Goal: Transaction & Acquisition: Purchase product/service

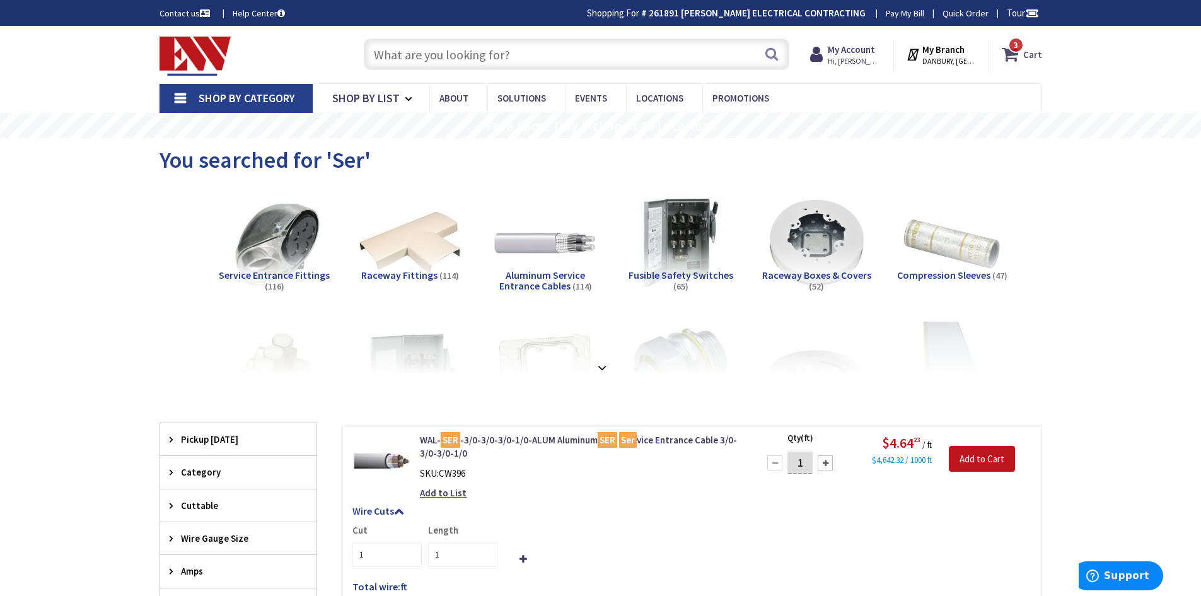
click at [1009, 59] on icon at bounding box center [1012, 54] width 21 height 23
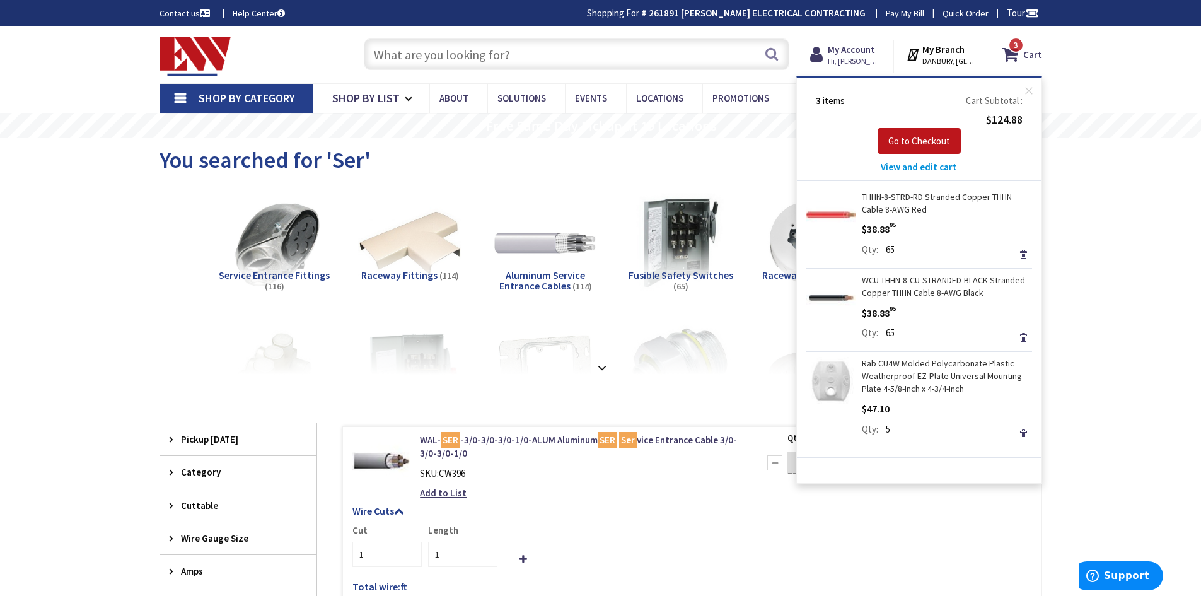
click at [627, 50] on input "text" at bounding box center [577, 54] width 426 height 32
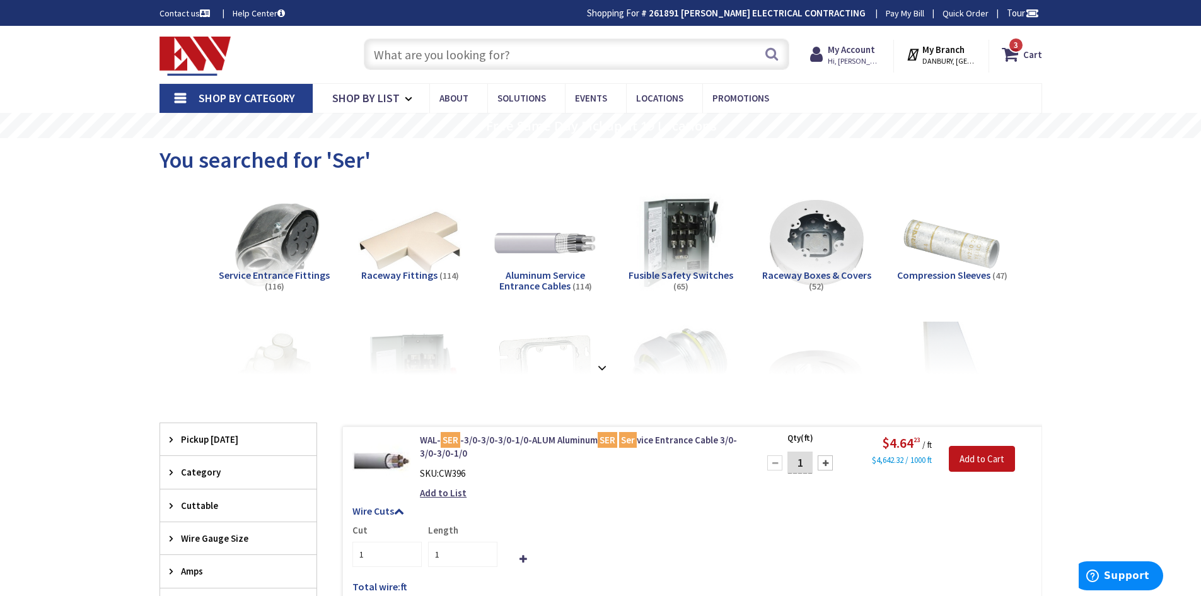
click at [627, 47] on input "text" at bounding box center [577, 54] width 426 height 32
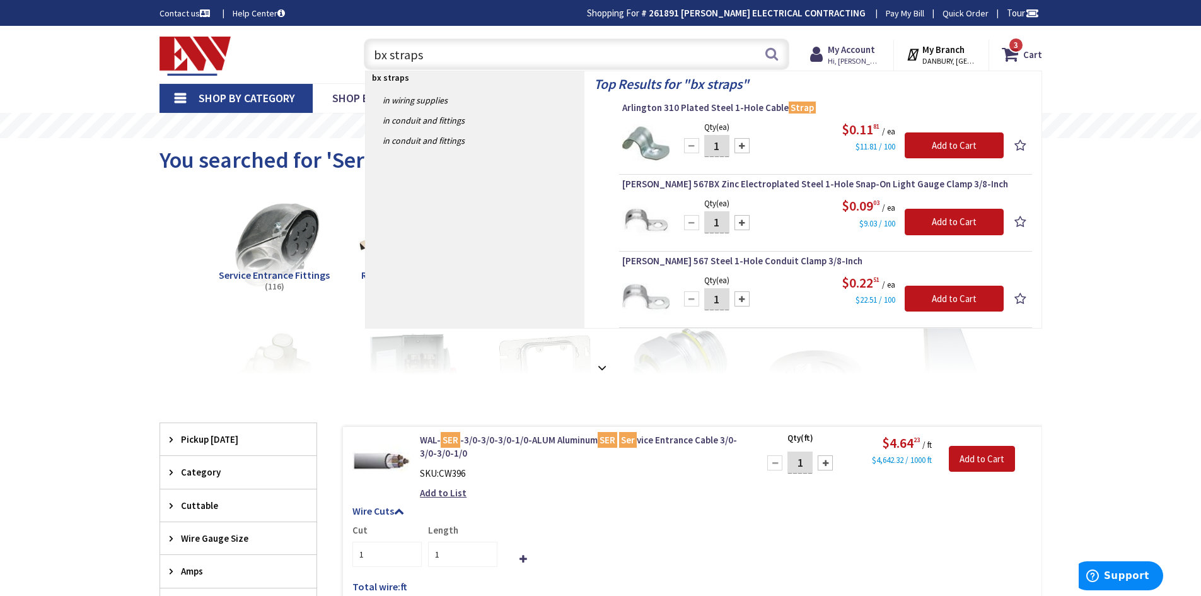
type input "bx straps"
click at [719, 219] on input "1" at bounding box center [716, 222] width 25 height 22
click at [777, 58] on button "Search" at bounding box center [771, 54] width 16 height 28
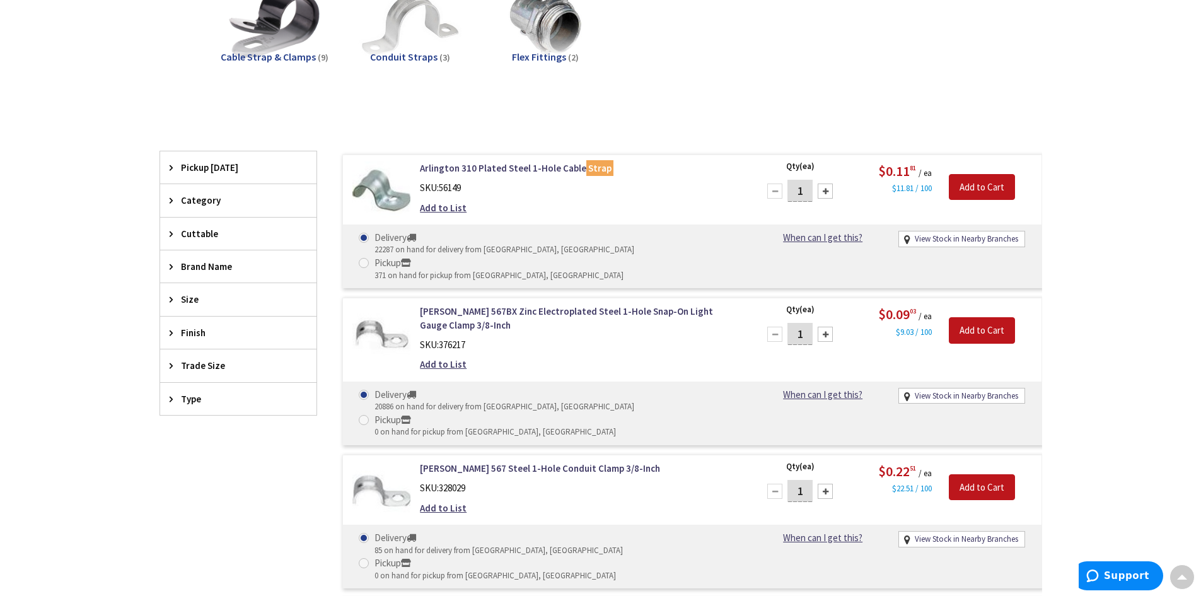
scroll to position [252, 0]
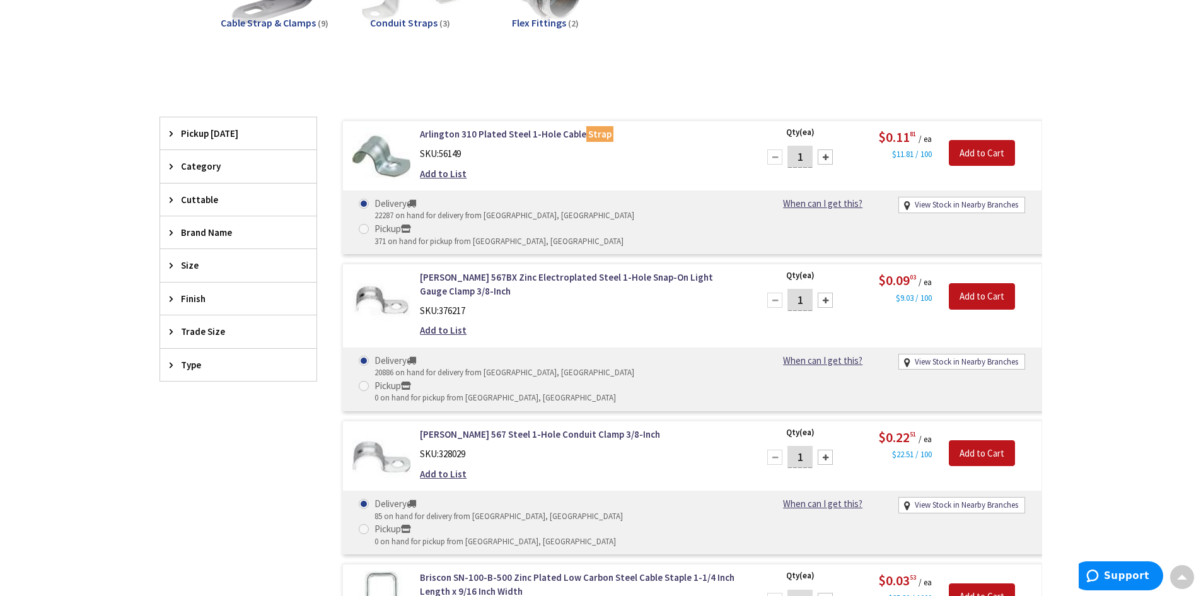
click at [806, 289] on input "1" at bounding box center [799, 300] width 25 height 22
type input "100"
click at [990, 283] on input "Add to Cart" at bounding box center [982, 296] width 66 height 26
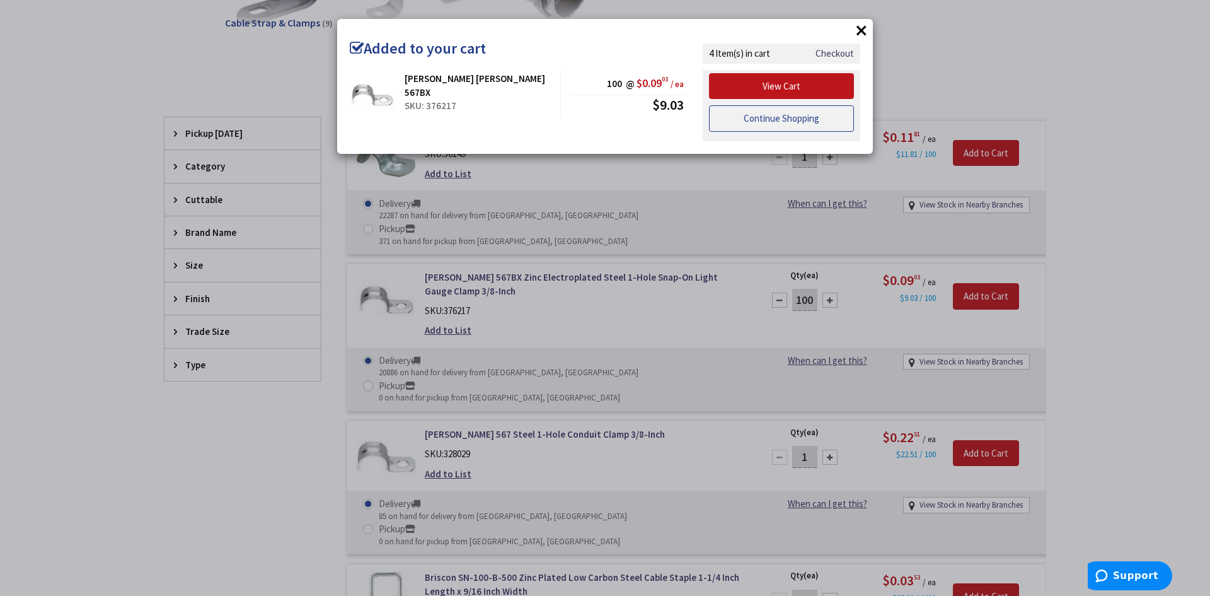
click at [770, 114] on link "Continue Shopping" at bounding box center [781, 118] width 145 height 26
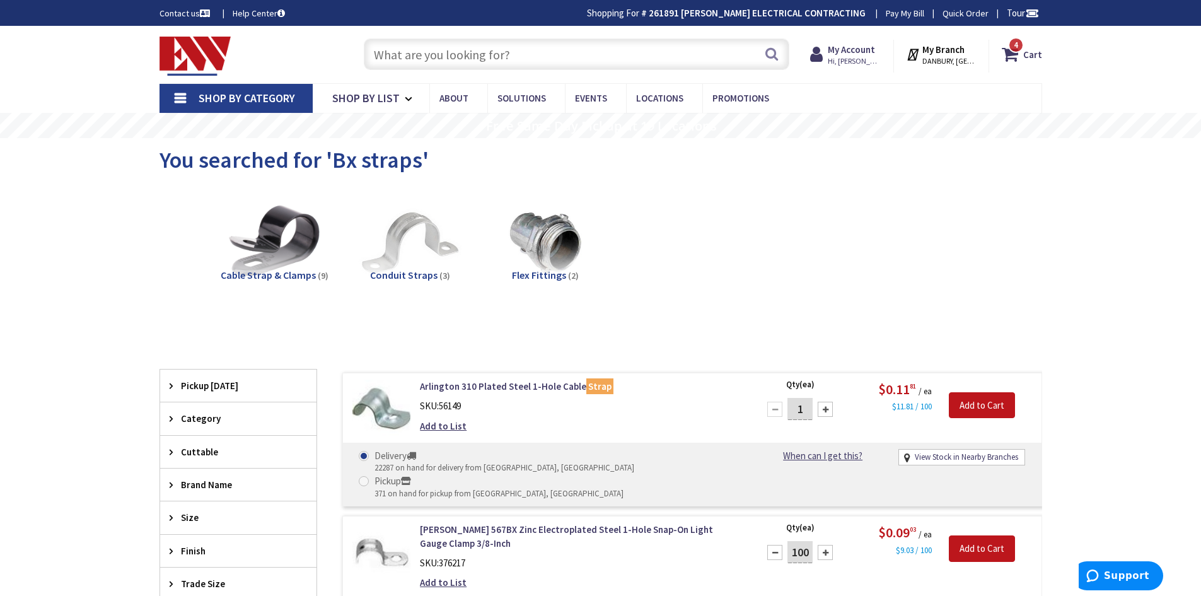
click at [502, 62] on input "text" at bounding box center [577, 54] width 426 height 32
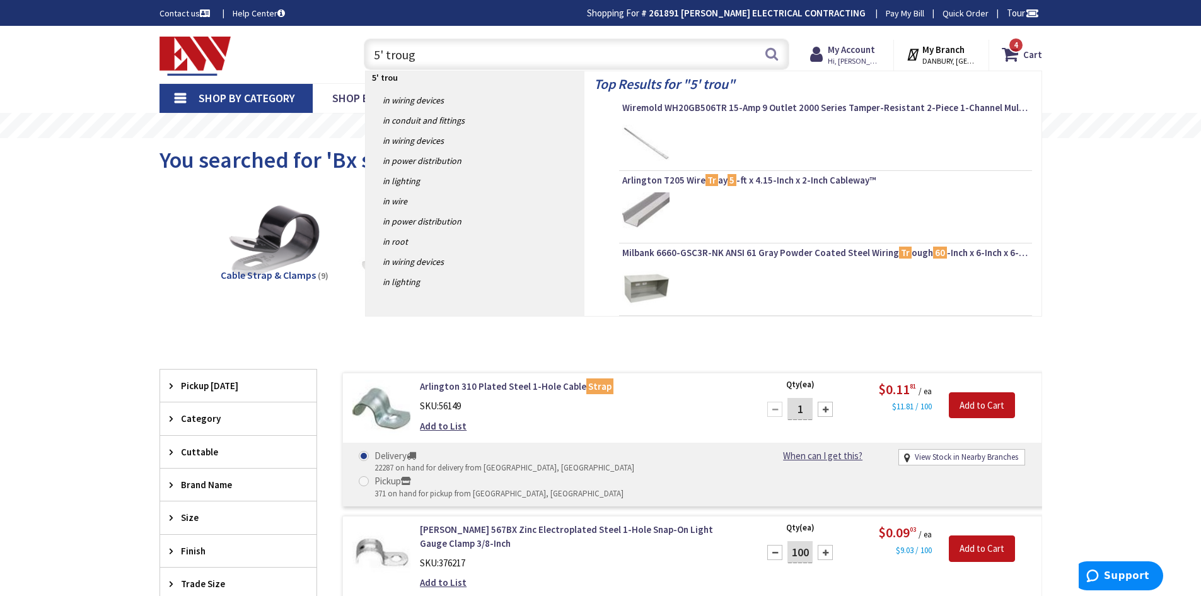
type input "5' trough"
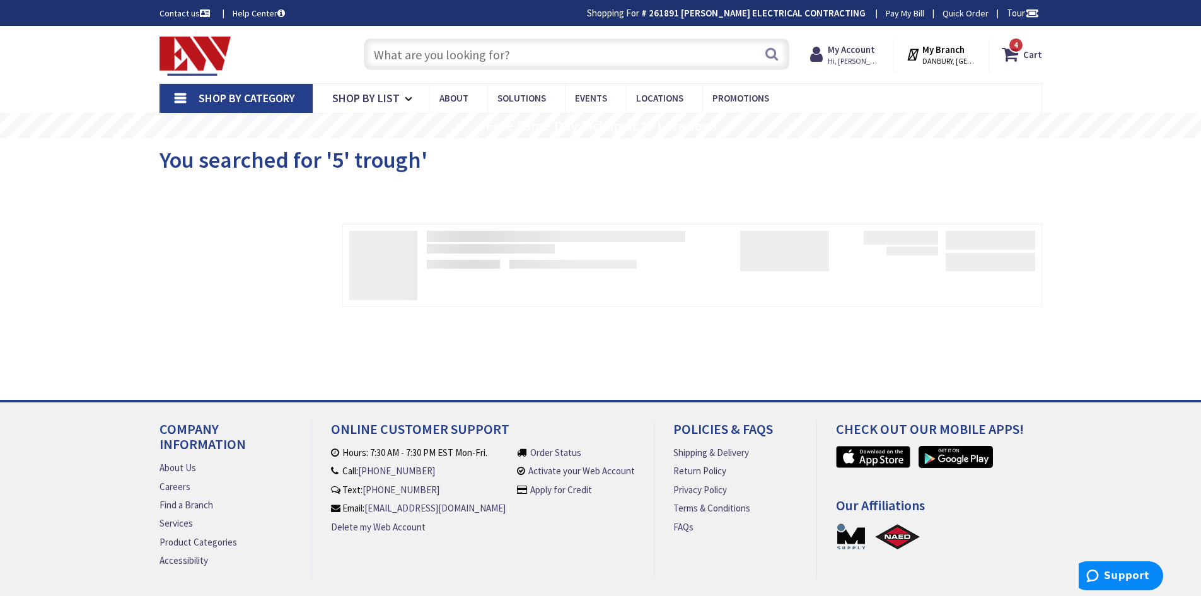
click at [590, 51] on input "text" at bounding box center [577, 54] width 426 height 32
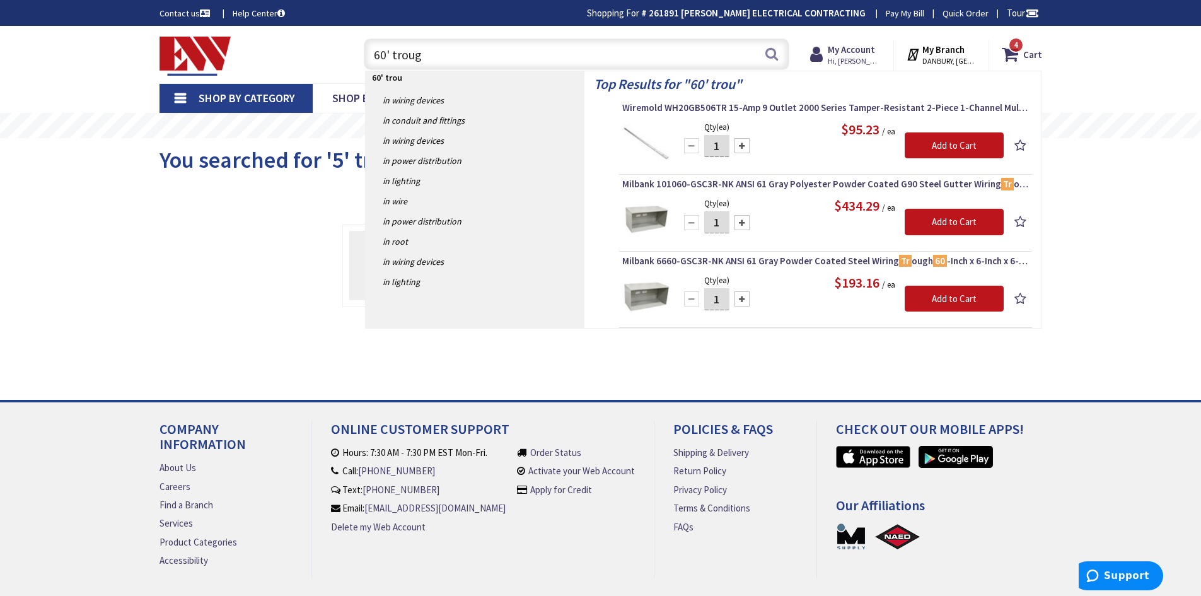
type input "60' trough"
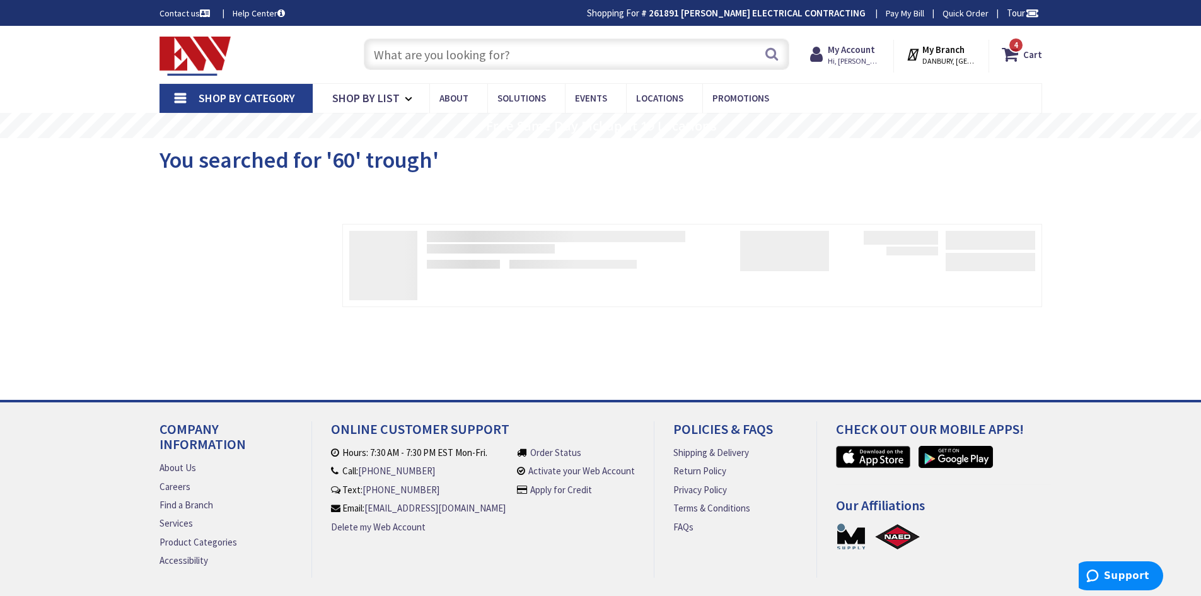
click at [552, 51] on input "text" at bounding box center [577, 54] width 426 height 32
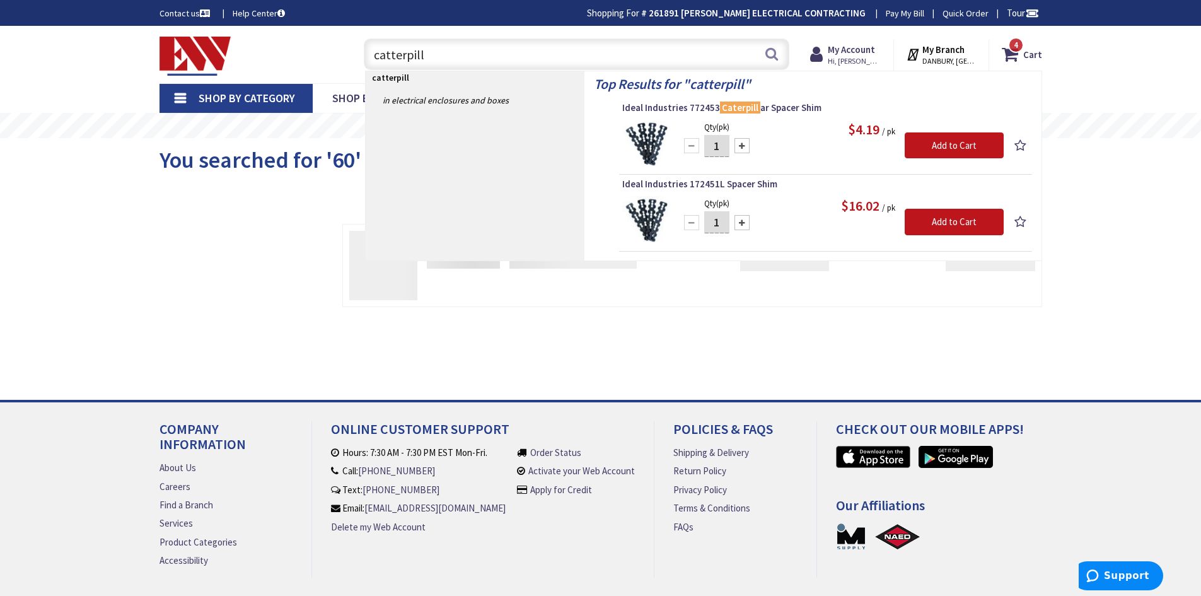
type input "catterpill"
click at [738, 147] on div at bounding box center [741, 145] width 15 height 15
type input "2"
click at [960, 148] on input "Add to Cart" at bounding box center [954, 145] width 99 height 26
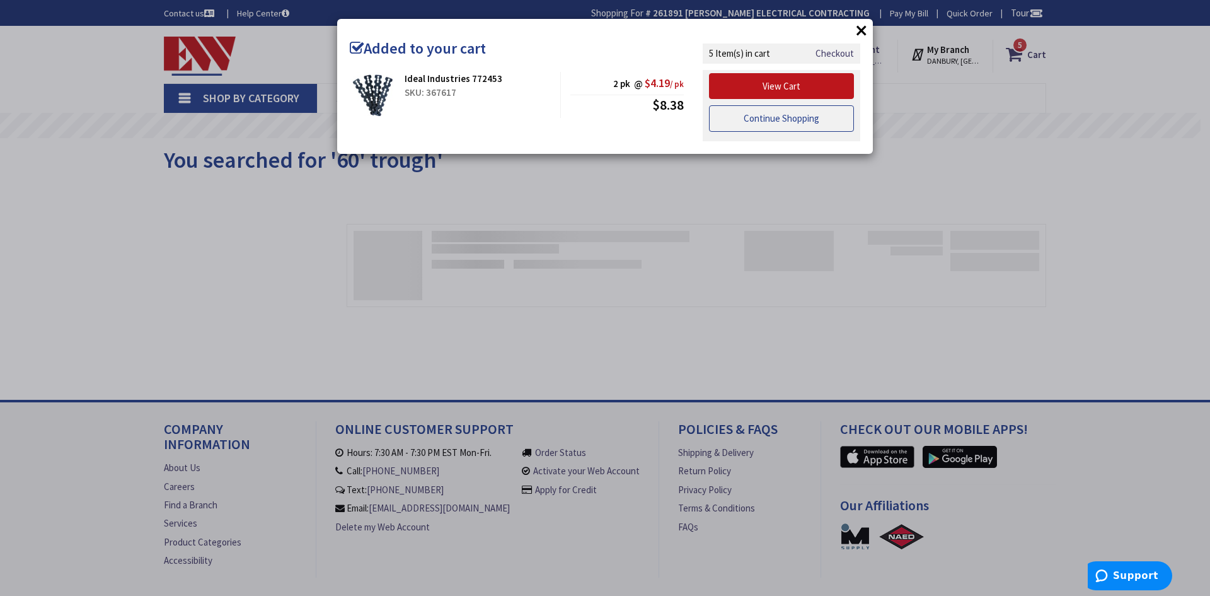
click at [787, 119] on link "Continue Shopping" at bounding box center [781, 118] width 145 height 26
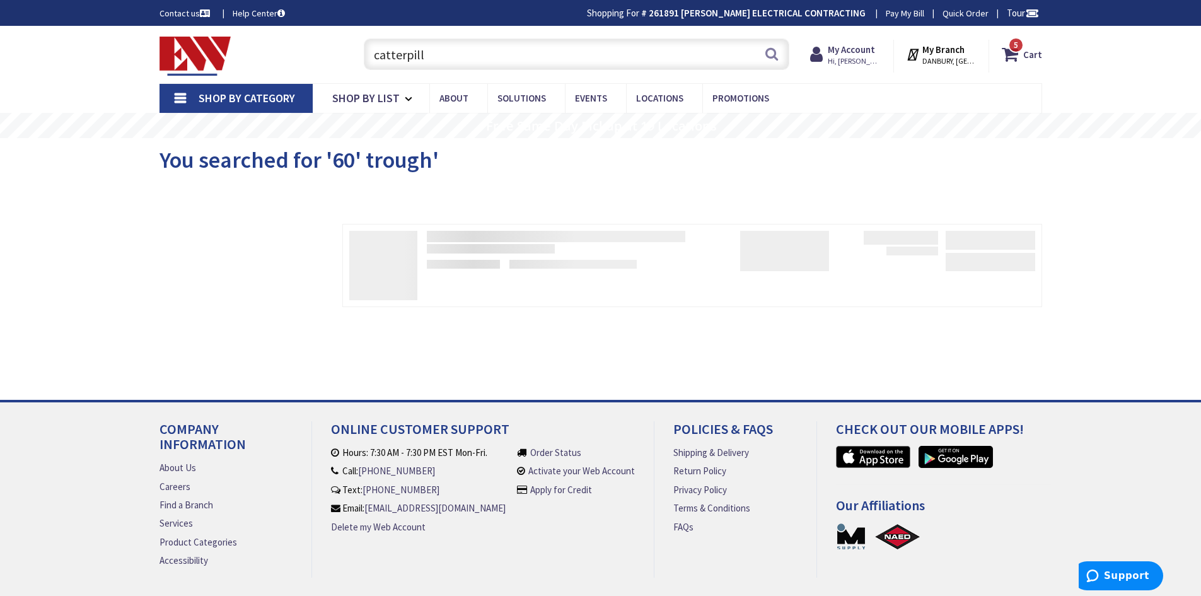
drag, startPoint x: 436, startPoint y: 52, endPoint x: 351, endPoint y: 50, distance: 85.8
click at [351, 50] on div "catterpill catterpill Search 5" at bounding box center [573, 53] width 451 height 40
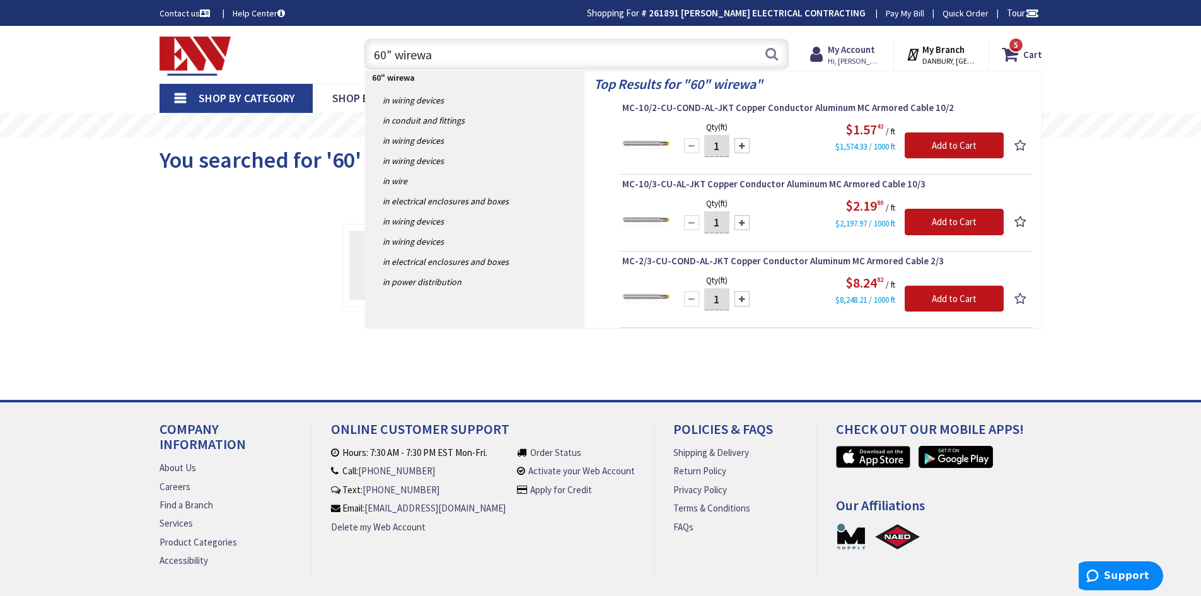
type input "60" wireway"
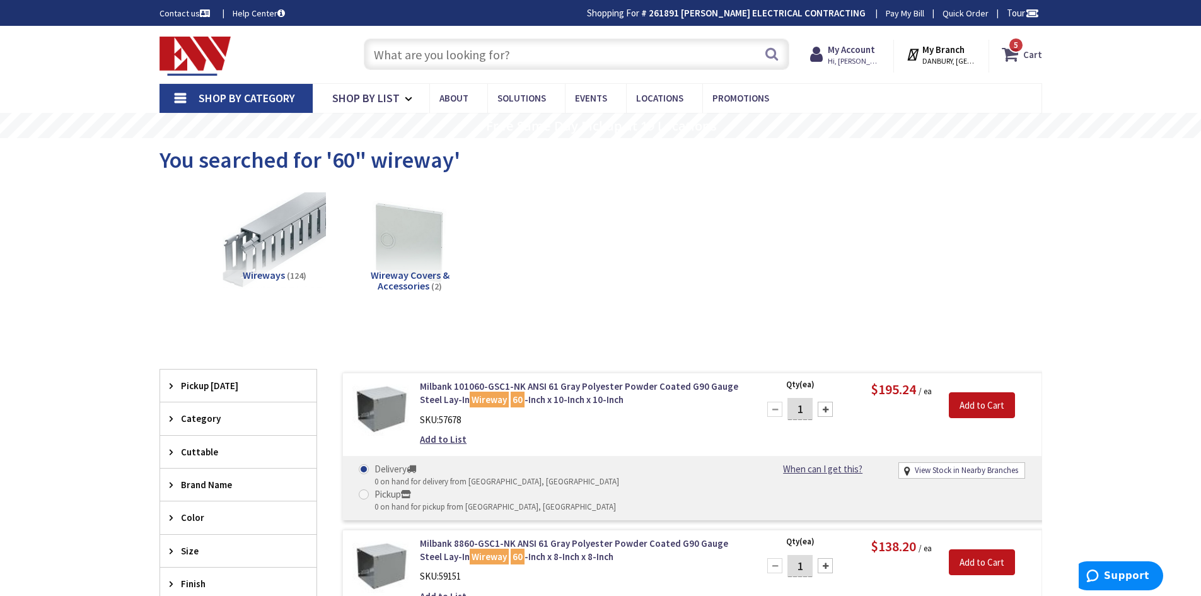
click at [1016, 53] on icon at bounding box center [1012, 54] width 21 height 23
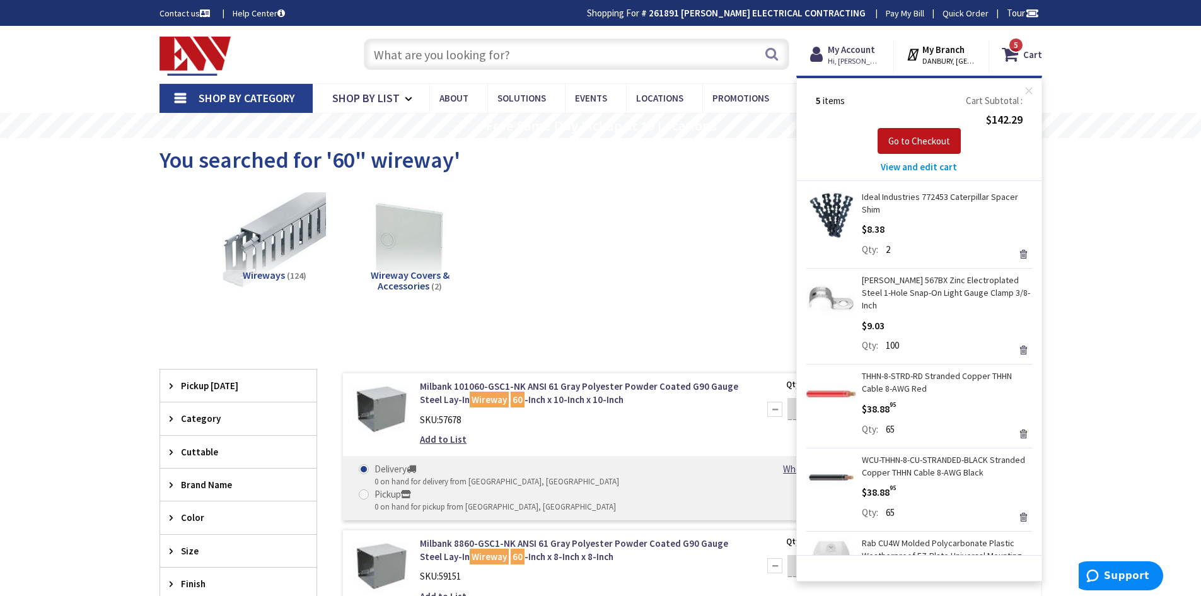
click at [617, 57] on input "text" at bounding box center [577, 54] width 426 height 32
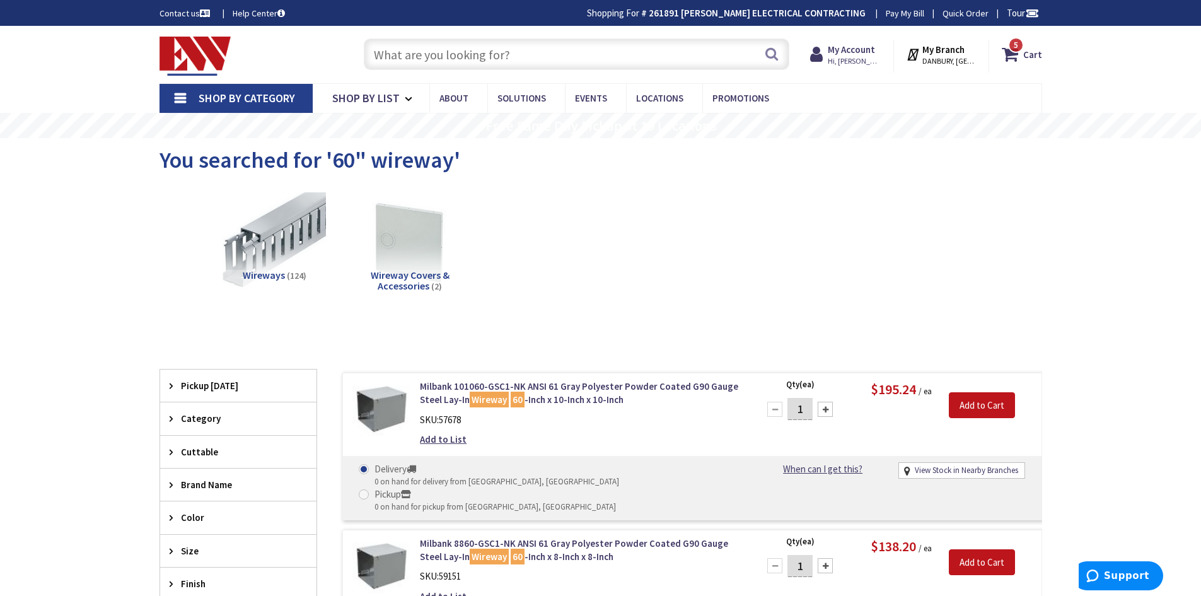
click at [465, 43] on input "text" at bounding box center [577, 54] width 426 height 32
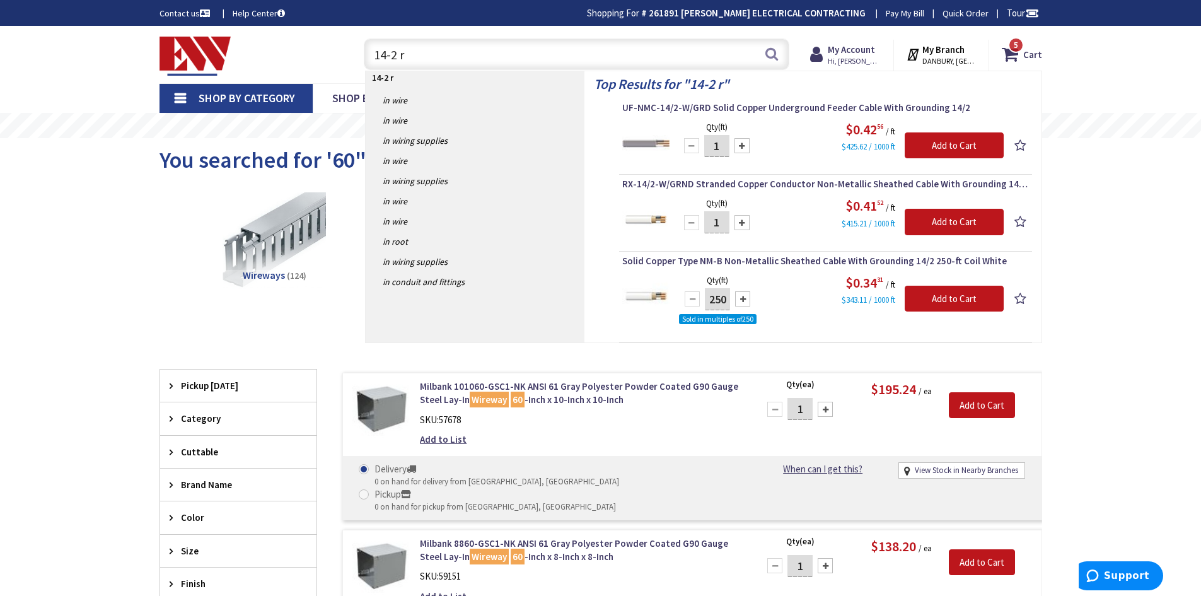
type input "14-2 rx"
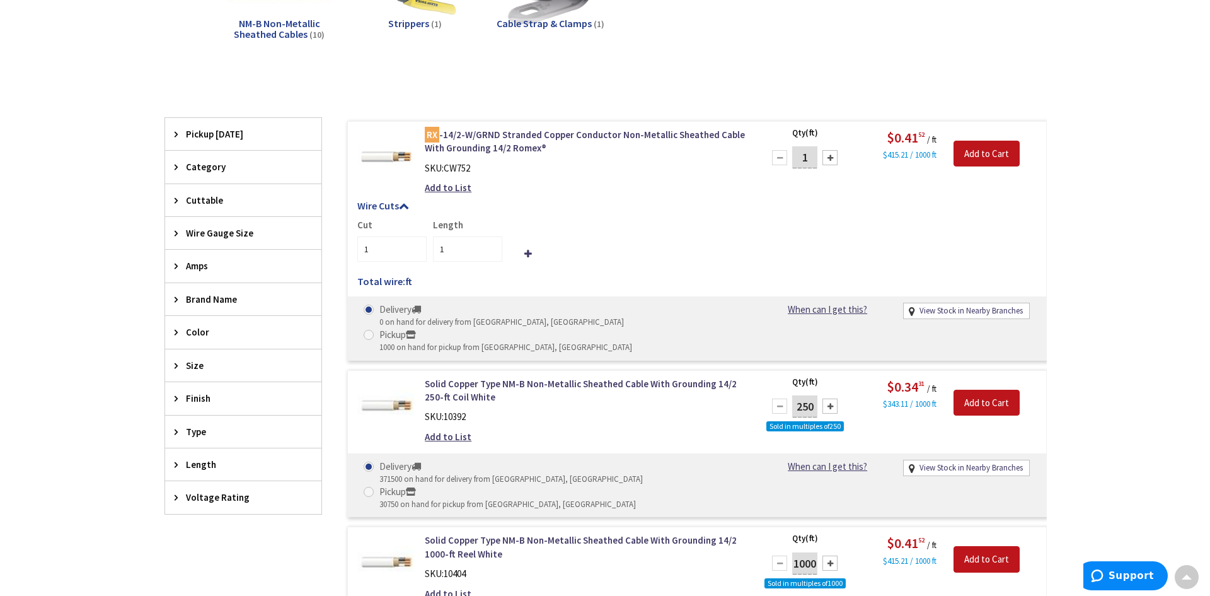
scroll to position [252, 0]
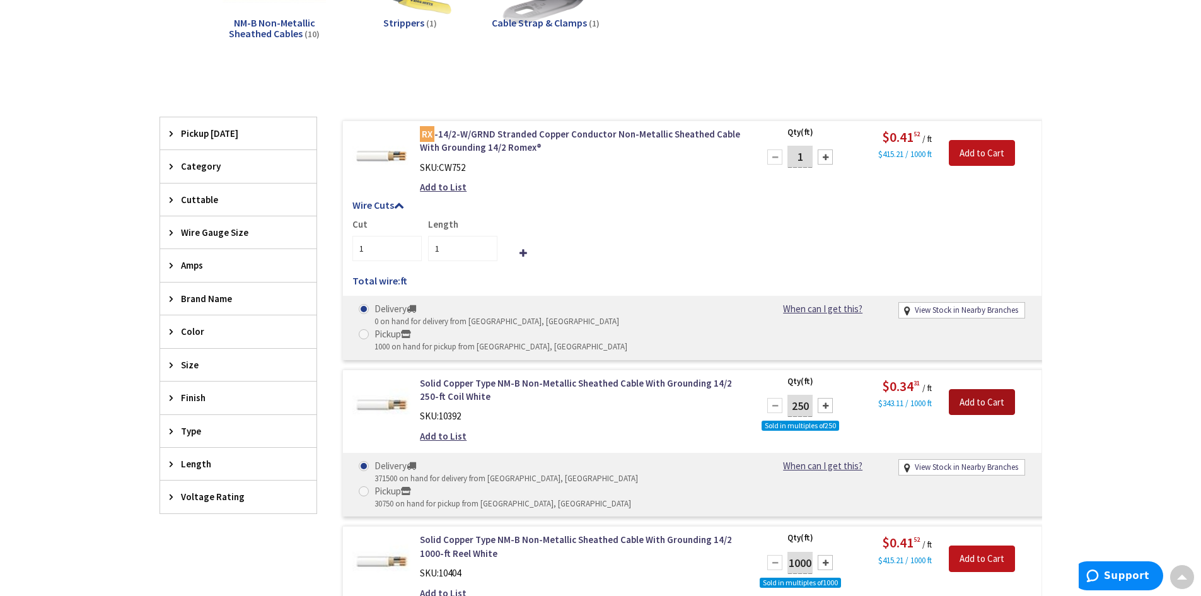
click at [983, 389] on input "Add to Cart" at bounding box center [982, 402] width 66 height 26
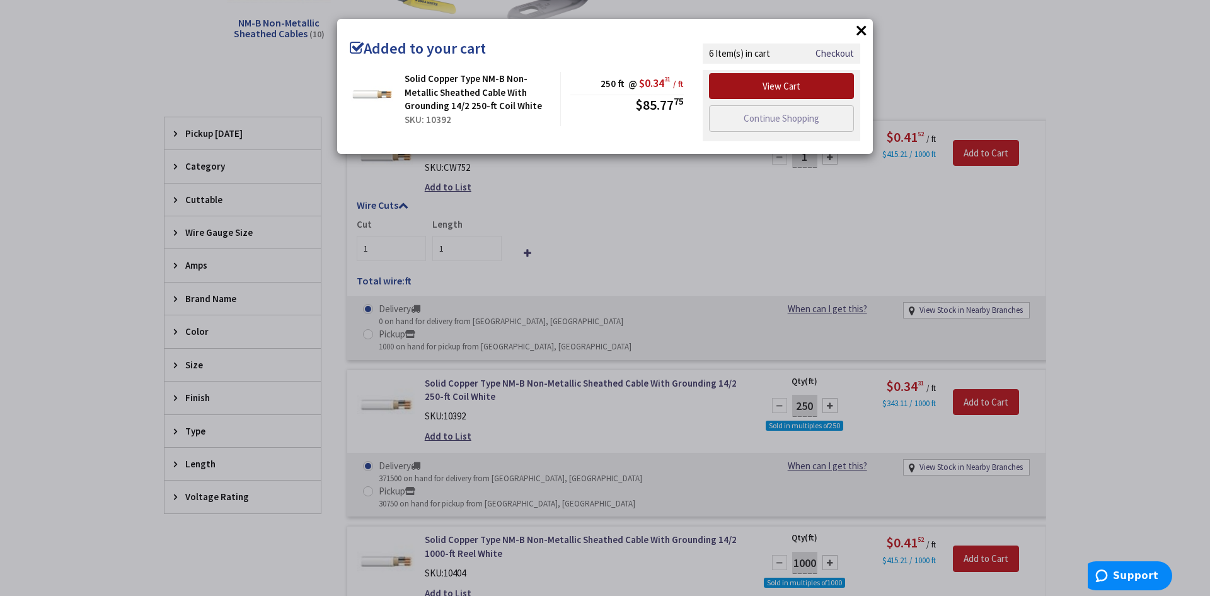
click at [782, 86] on link "View Cart" at bounding box center [781, 86] width 145 height 26
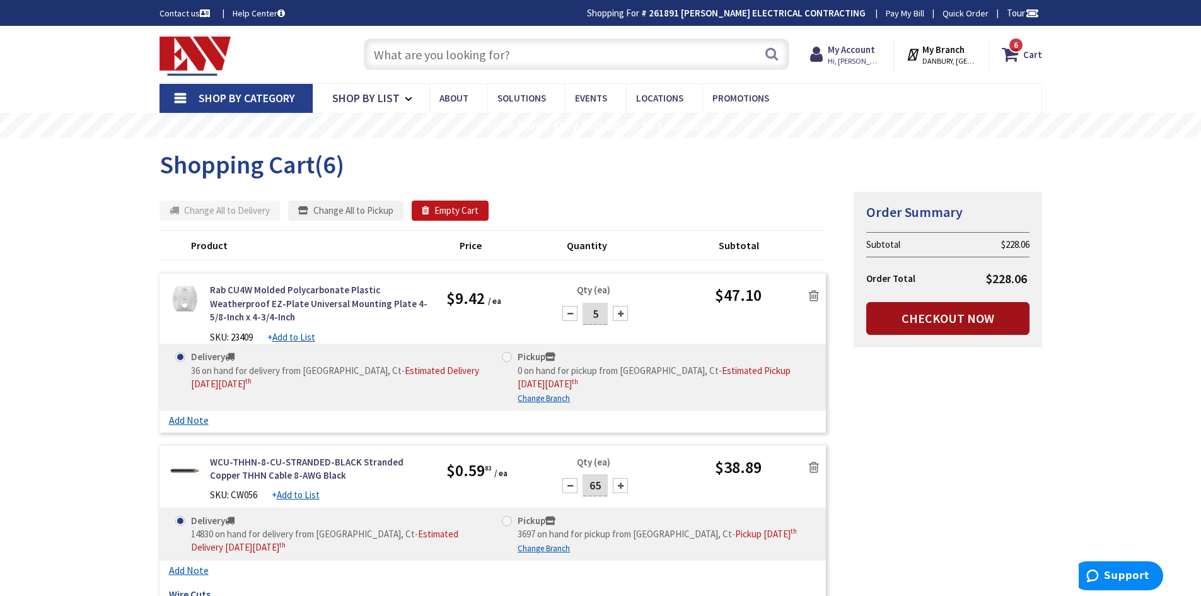
click at [944, 320] on link "Checkout Now" at bounding box center [947, 318] width 163 height 33
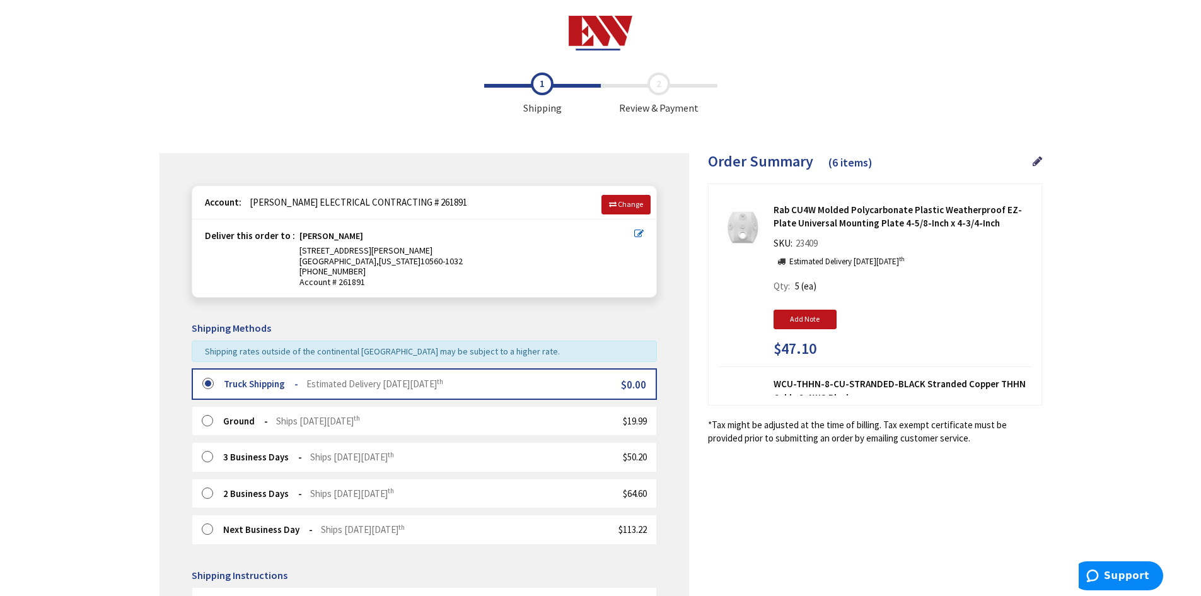
click at [757, 478] on div "Shipping Review & Payment Estimated Total $228.06 6 Some items on your order ar…" at bounding box center [600, 460] width 883 height 789
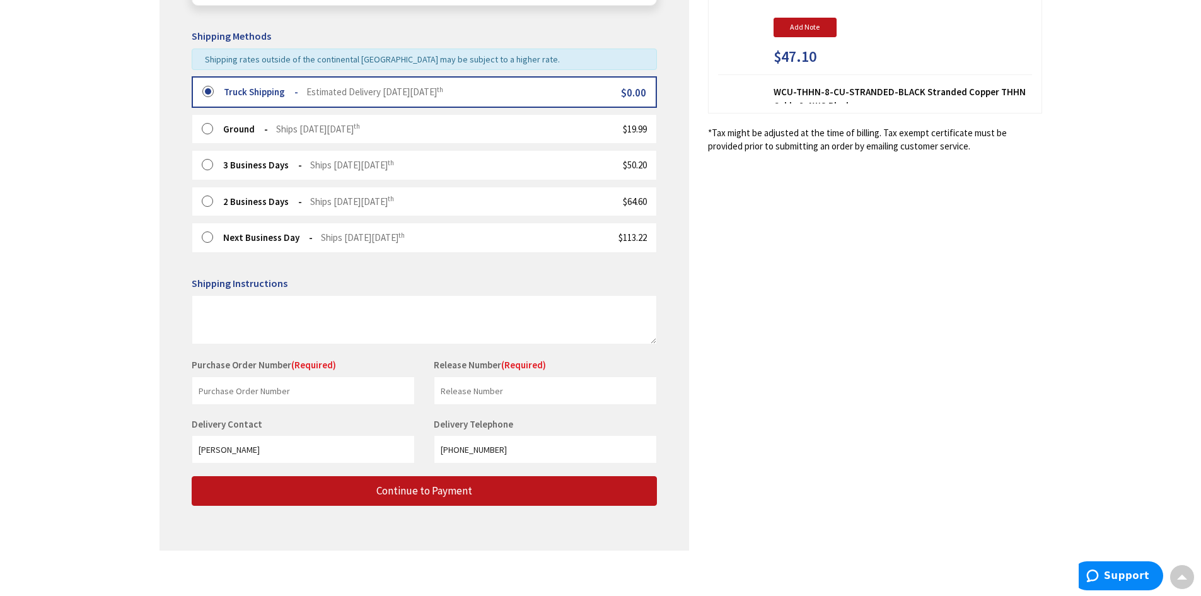
scroll to position [300, 0]
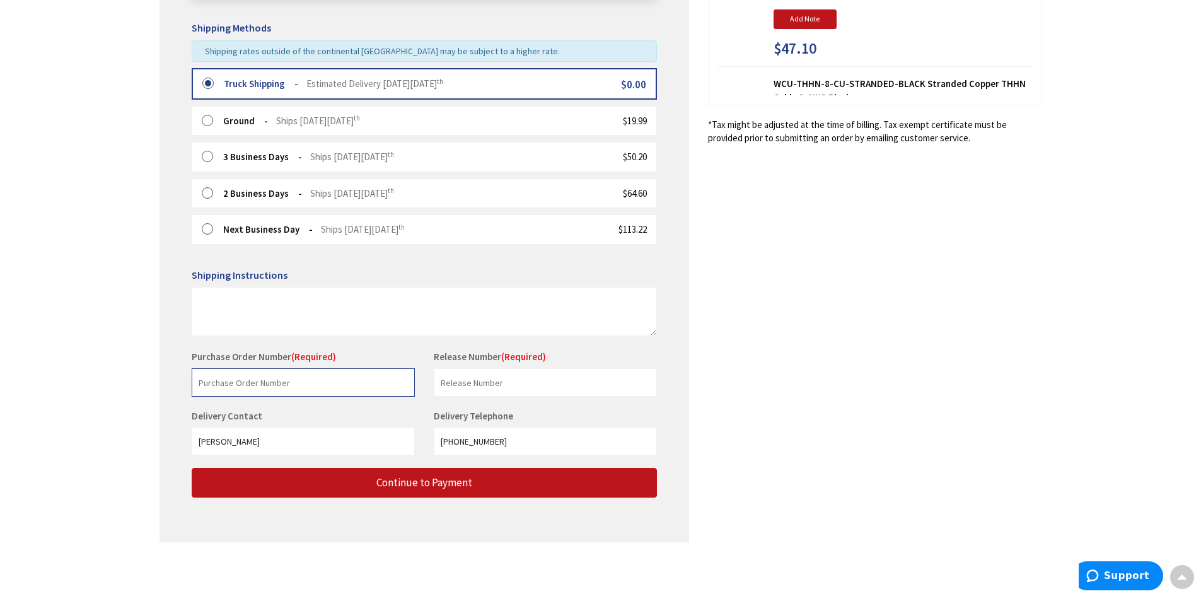
click at [313, 380] on input "text" at bounding box center [303, 382] width 223 height 28
click at [514, 378] on input "text" at bounding box center [545, 382] width 223 height 28
type input "[PERSON_NAME]"
click at [361, 388] on input "text" at bounding box center [303, 382] width 223 height 28
type input "[PERSON_NAME]"
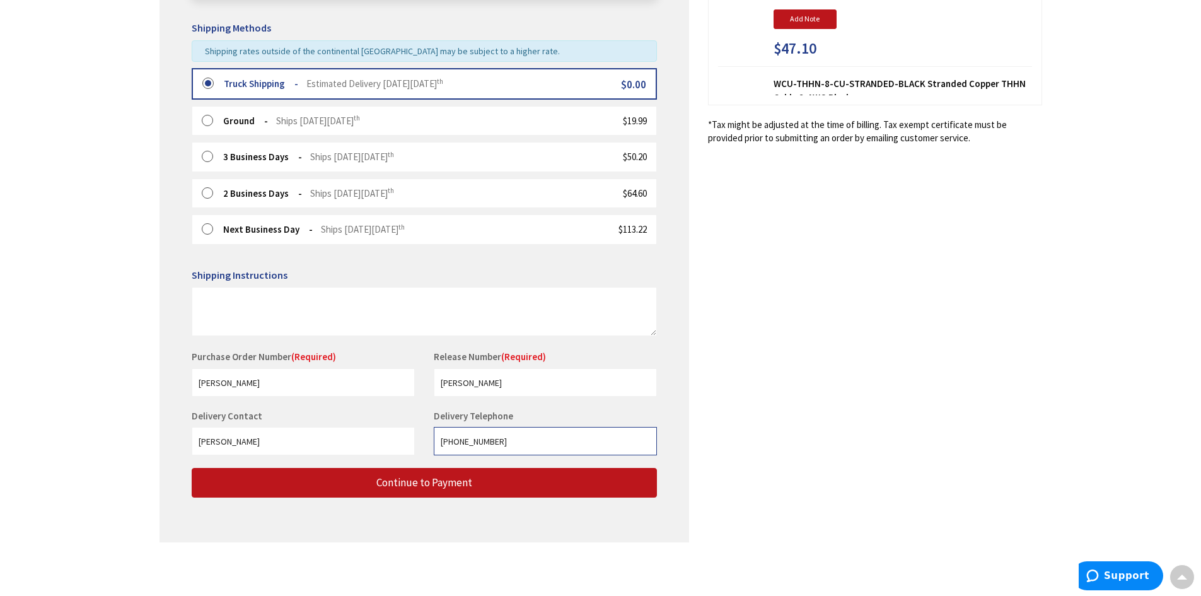
drag, startPoint x: 512, startPoint y: 444, endPoint x: 374, endPoint y: 441, distance: 137.5
click at [375, 441] on div "Delivery Contact [PERSON_NAME] Delivery Telephone [PHONE_NUMBER]" at bounding box center [424, 438] width 484 height 59
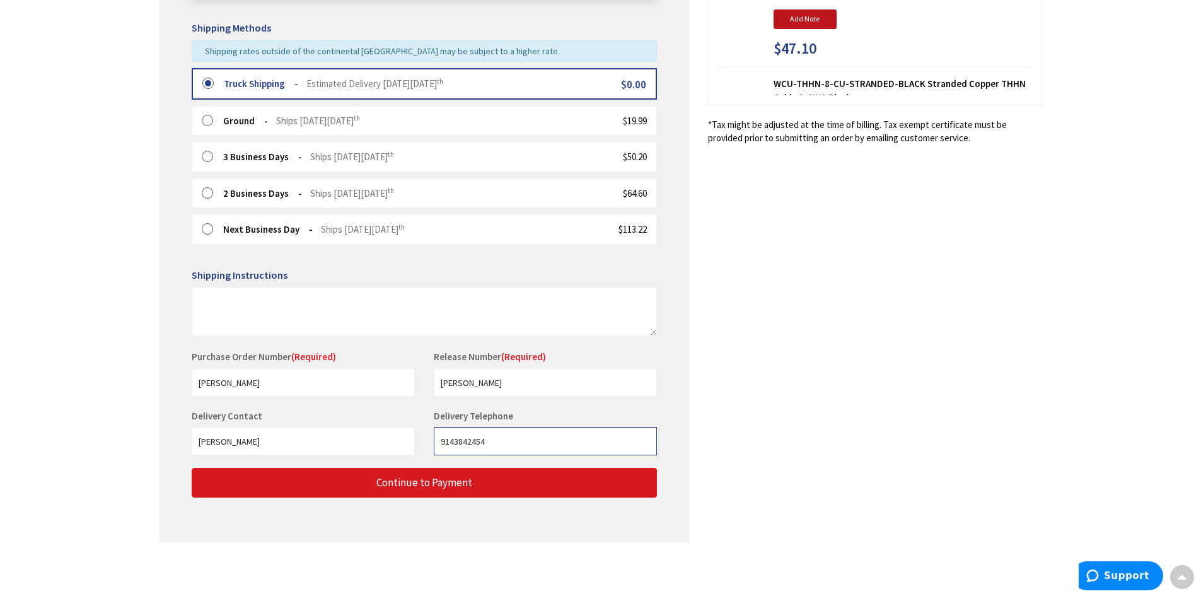
type input "9143842454"
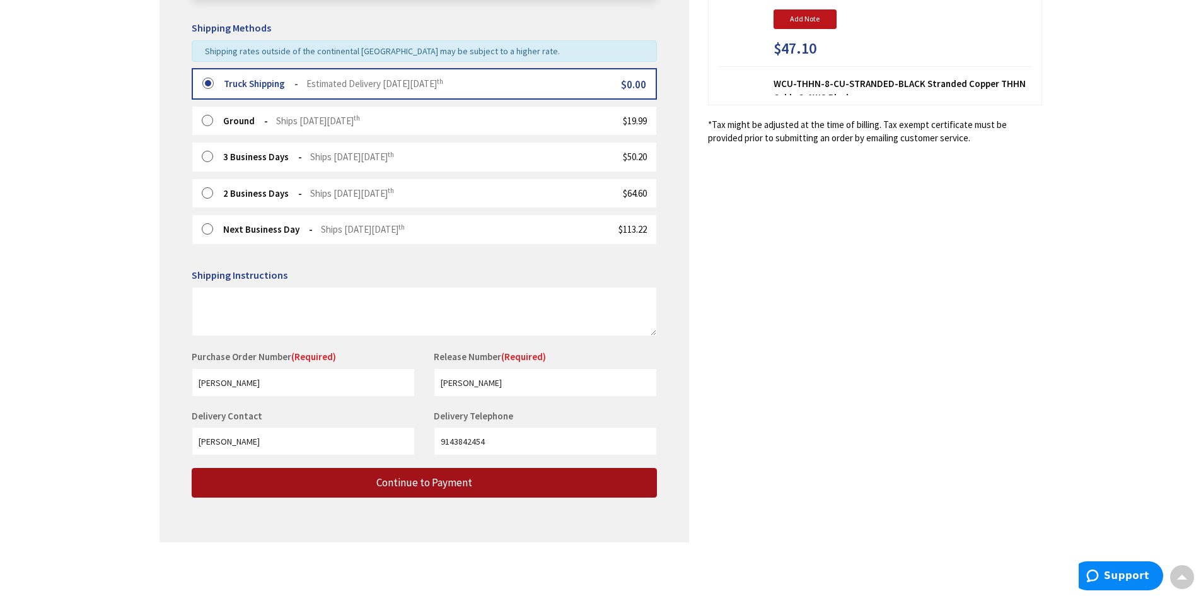
click at [457, 482] on span "Continue to Payment" at bounding box center [424, 482] width 96 height 14
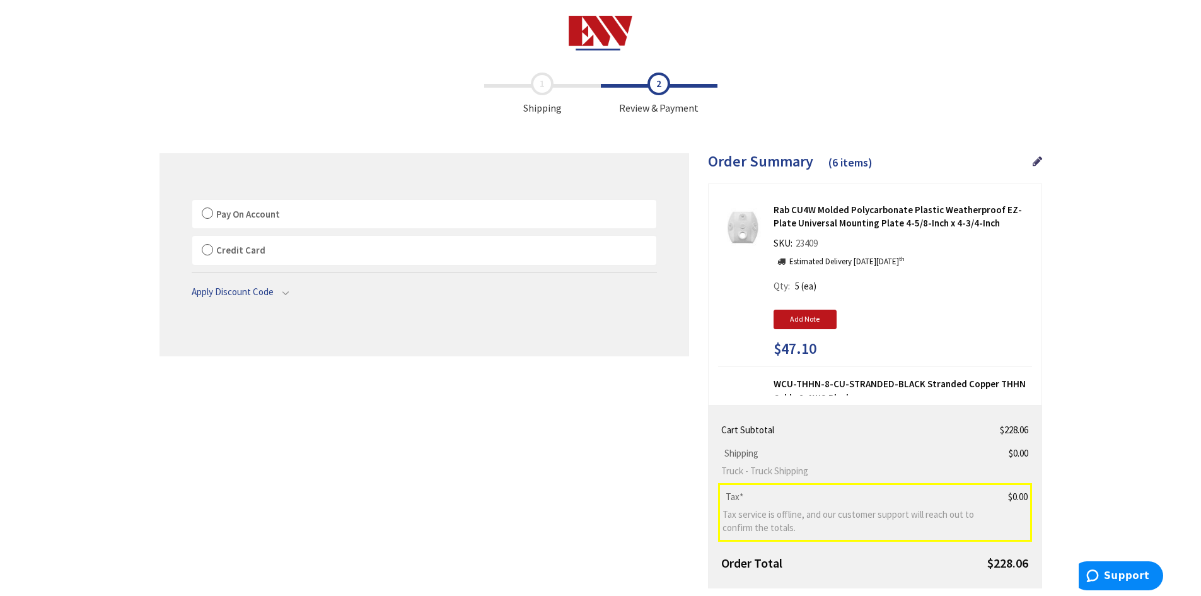
click at [203, 212] on label "Pay On Account" at bounding box center [424, 214] width 464 height 29
click at [192, 202] on input "Pay On Account" at bounding box center [192, 202] width 0 height 0
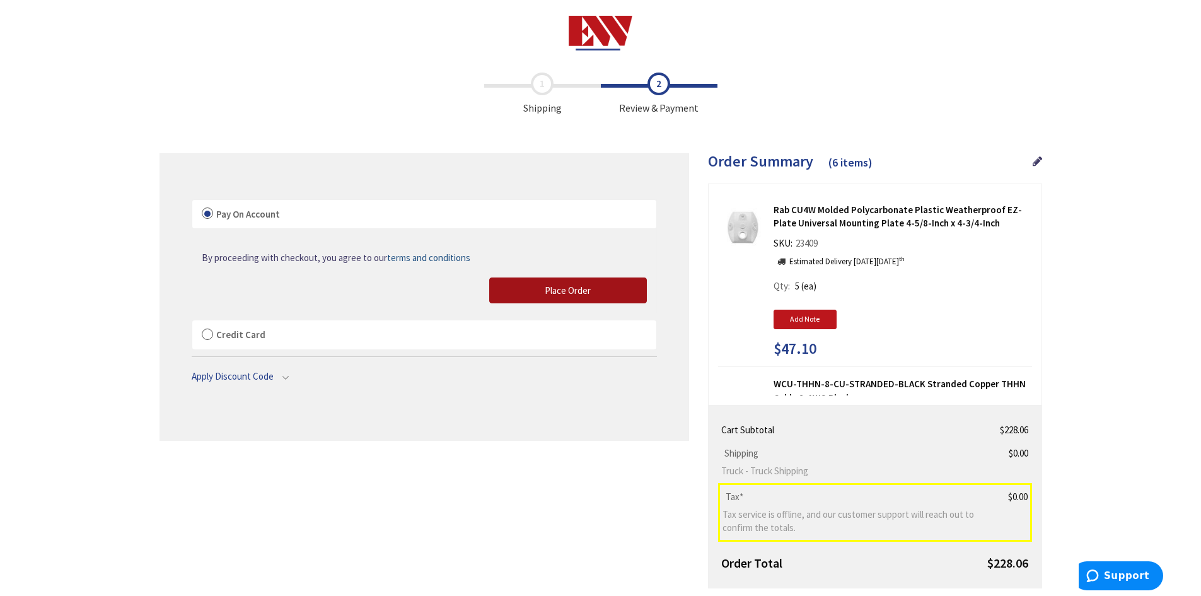
click at [587, 286] on span "Place Order" at bounding box center [568, 290] width 46 height 12
